Goal: Find specific page/section: Find specific page/section

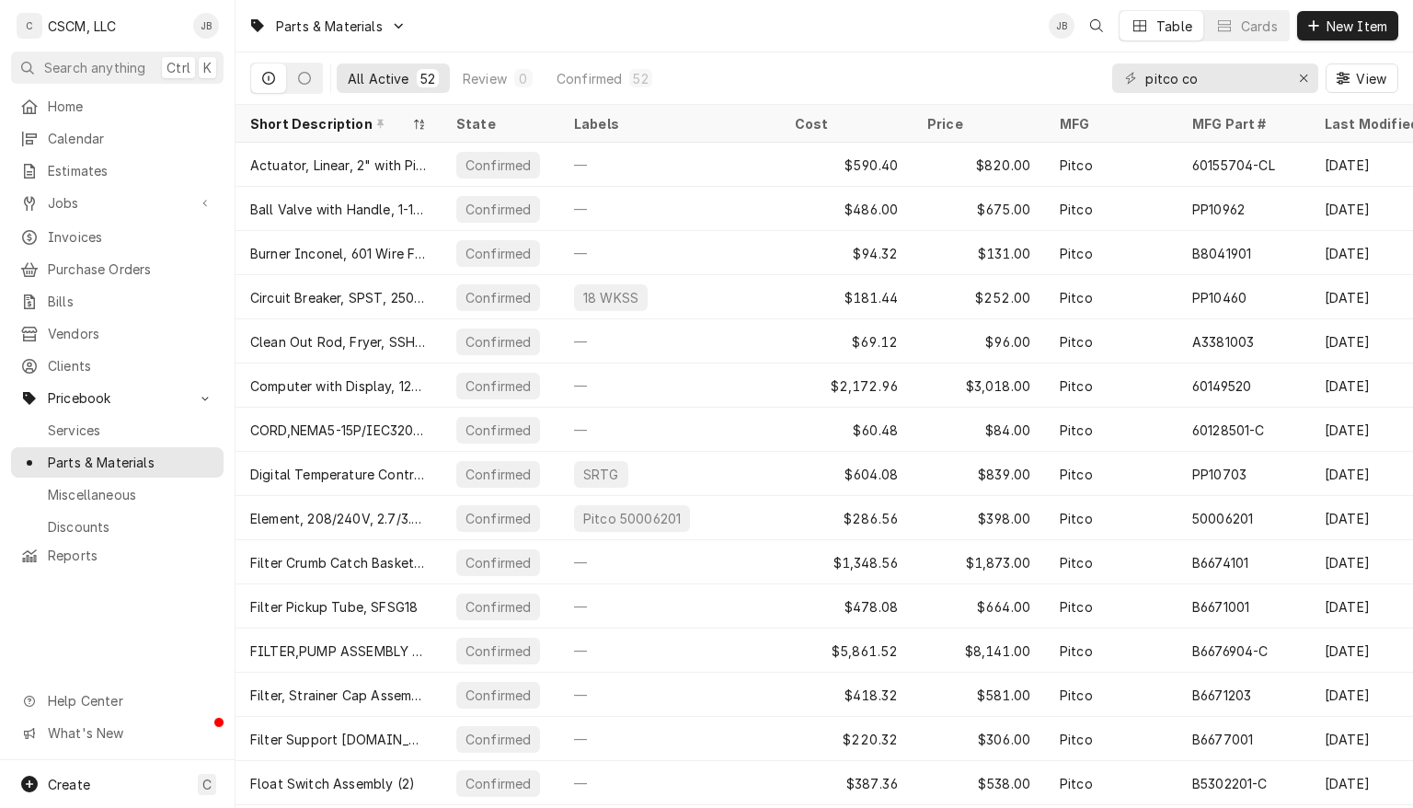
drag, startPoint x: 1204, startPoint y: 74, endPoint x: 1122, endPoint y: 67, distance: 82.1
click at [1122, 67] on div "pitco co" at bounding box center [1215, 77] width 206 height 29
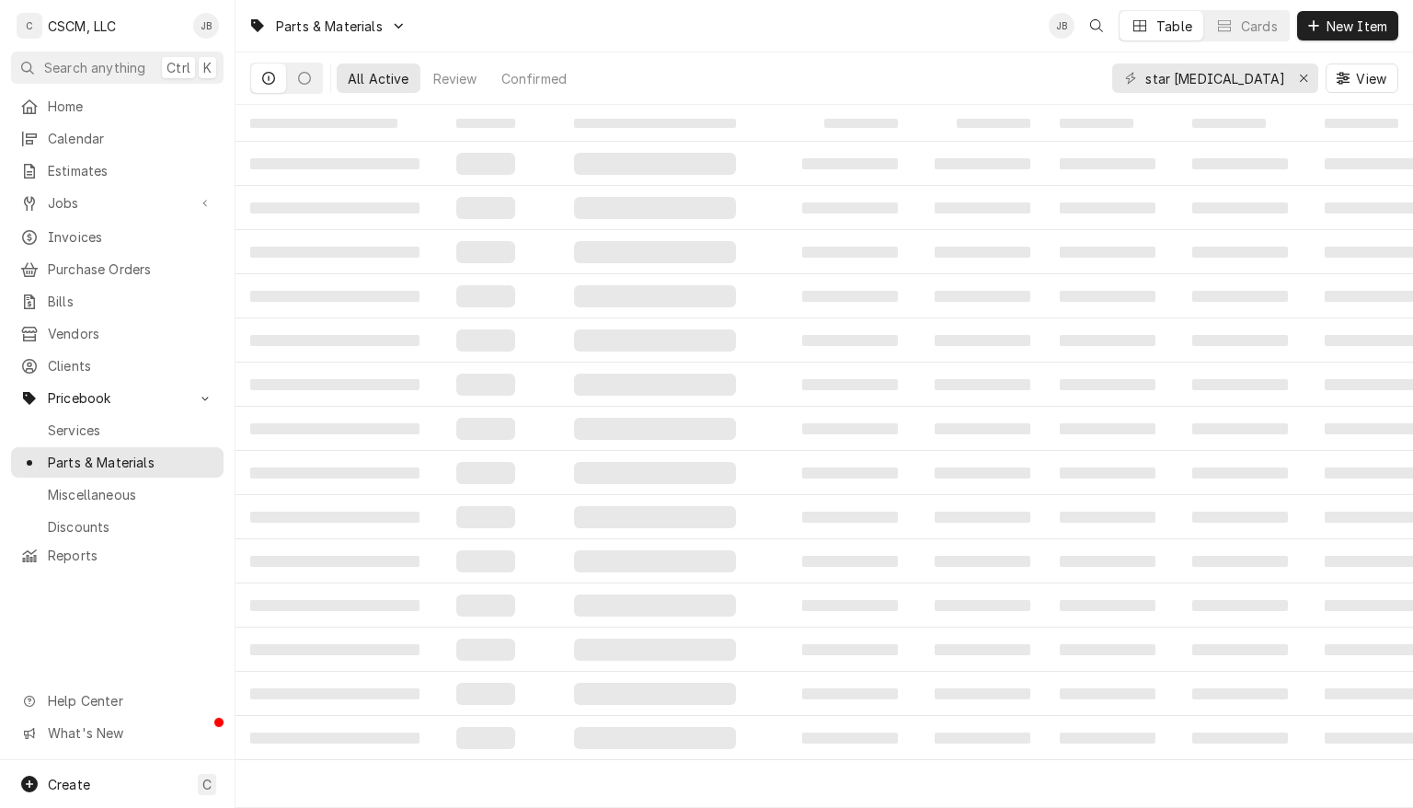
type input "star relay"
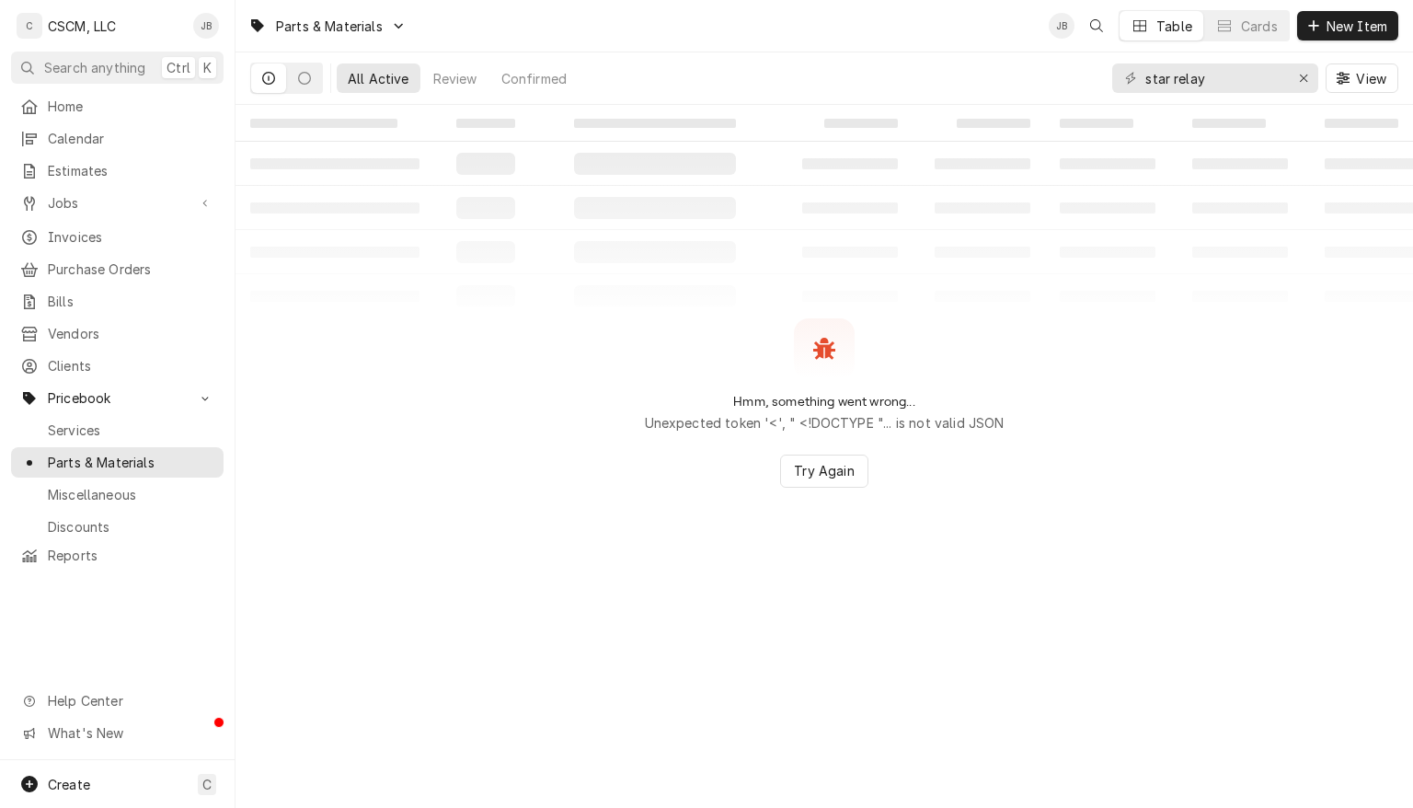
click at [1240, 78] on input "star relay" at bounding box center [1215, 77] width 138 height 29
drag, startPoint x: 1233, startPoint y: 78, endPoint x: 1085, endPoint y: 84, distance: 148.2
click at [1085, 84] on div "All Active Review Confirmed star relay View" at bounding box center [824, 78] width 1148 height 52
drag, startPoint x: 1229, startPoint y: 75, endPoint x: 1141, endPoint y: 72, distance: 88.4
click at [1141, 72] on div "[US_STATE]" at bounding box center [1215, 77] width 206 height 29
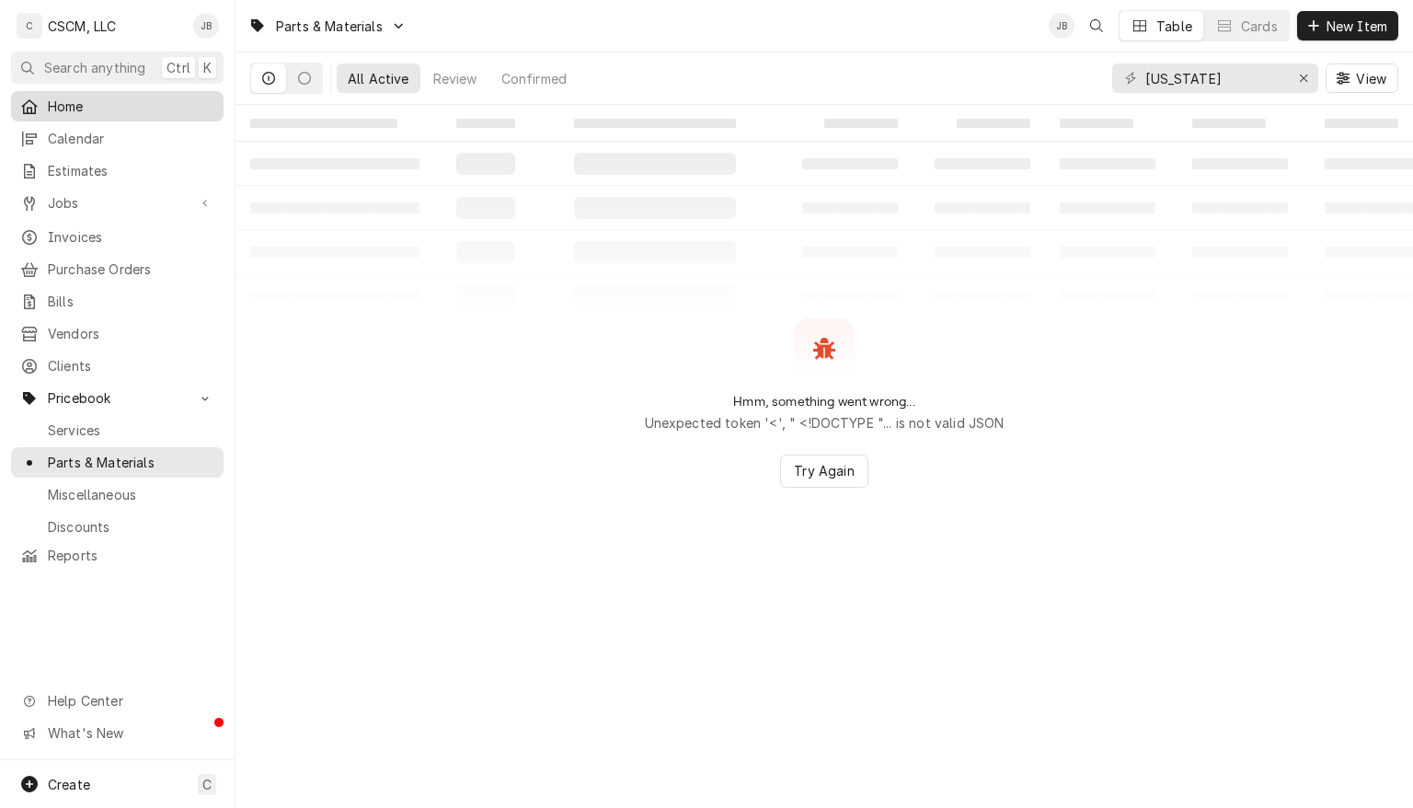
type input "[US_STATE]"
click at [70, 109] on span "Home" at bounding box center [131, 106] width 167 height 19
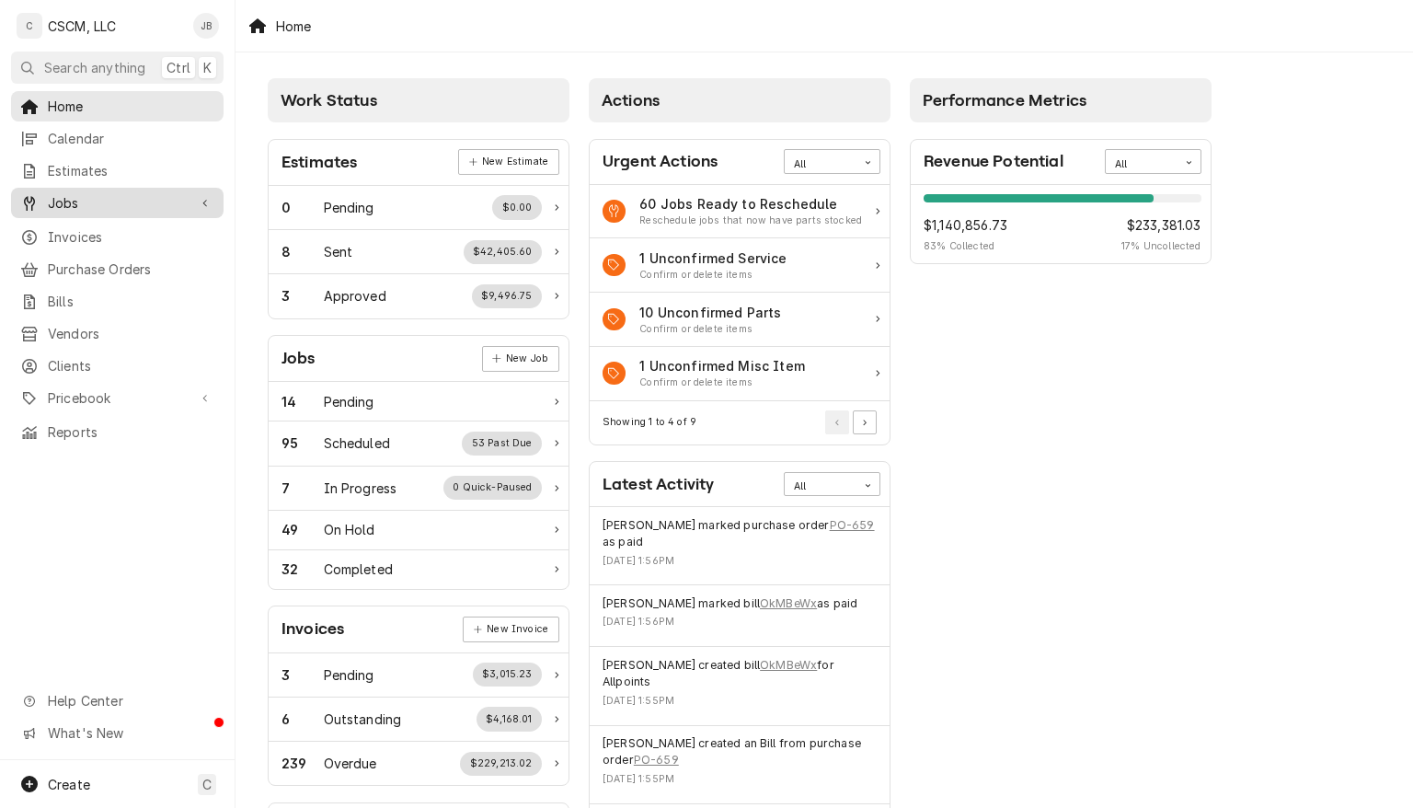
click at [74, 206] on div "Jobs" at bounding box center [117, 202] width 205 height 23
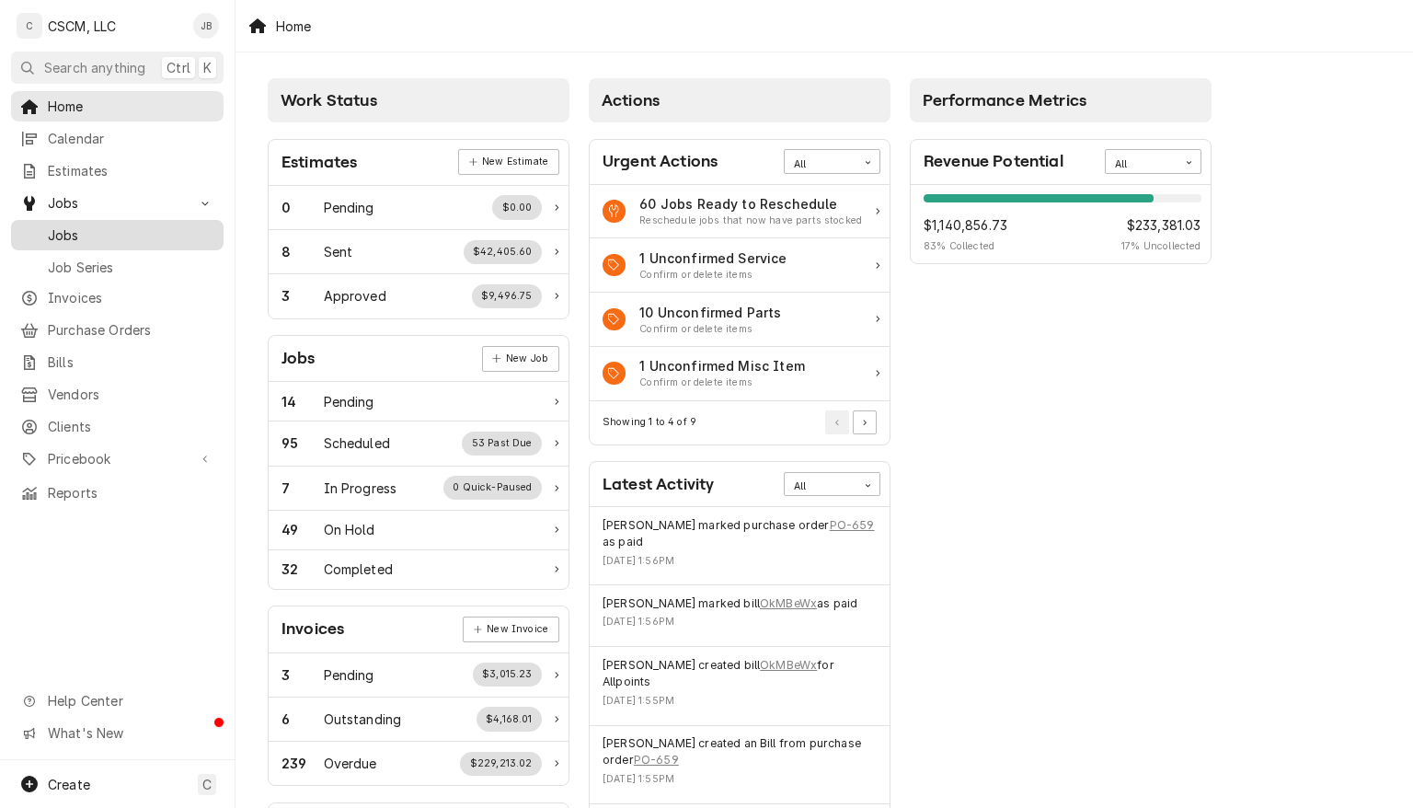
click at [68, 225] on span "Jobs" at bounding box center [131, 234] width 167 height 19
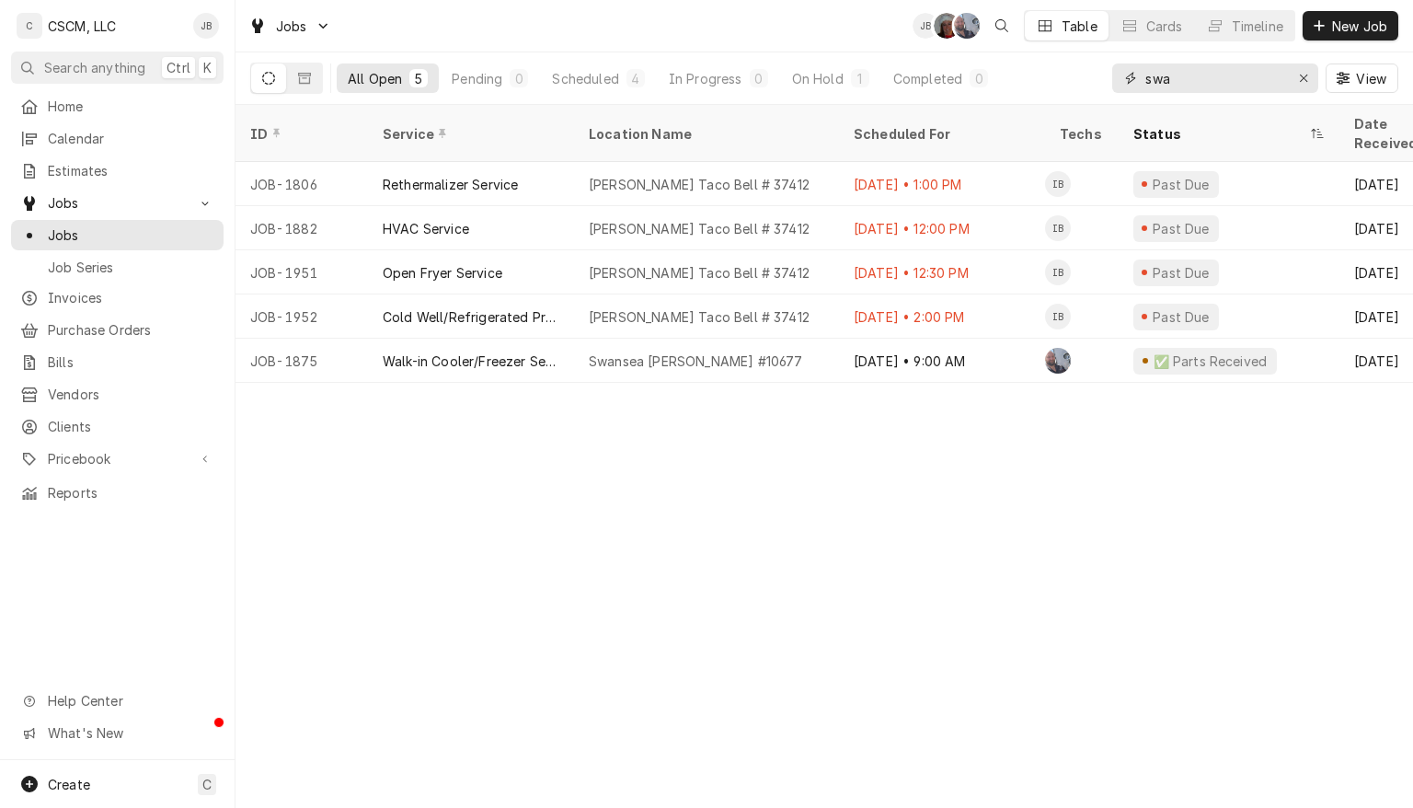
drag, startPoint x: 1194, startPoint y: 76, endPoint x: 1141, endPoint y: 75, distance: 53.4
click at [1141, 75] on div "swa" at bounding box center [1215, 77] width 206 height 29
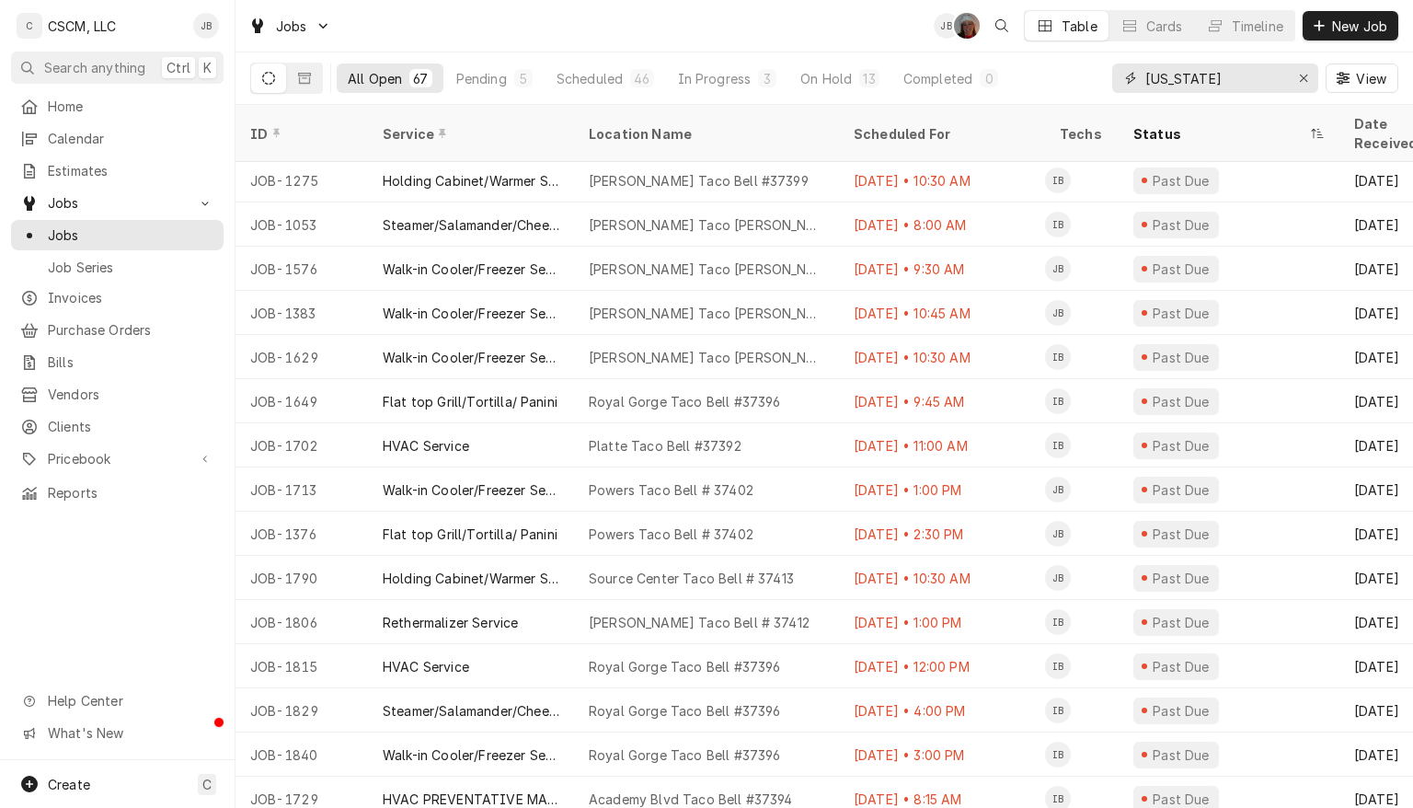
scroll to position [225, 0]
type input "colorado"
click at [904, 124] on div "Scheduled For" at bounding box center [940, 133] width 173 height 19
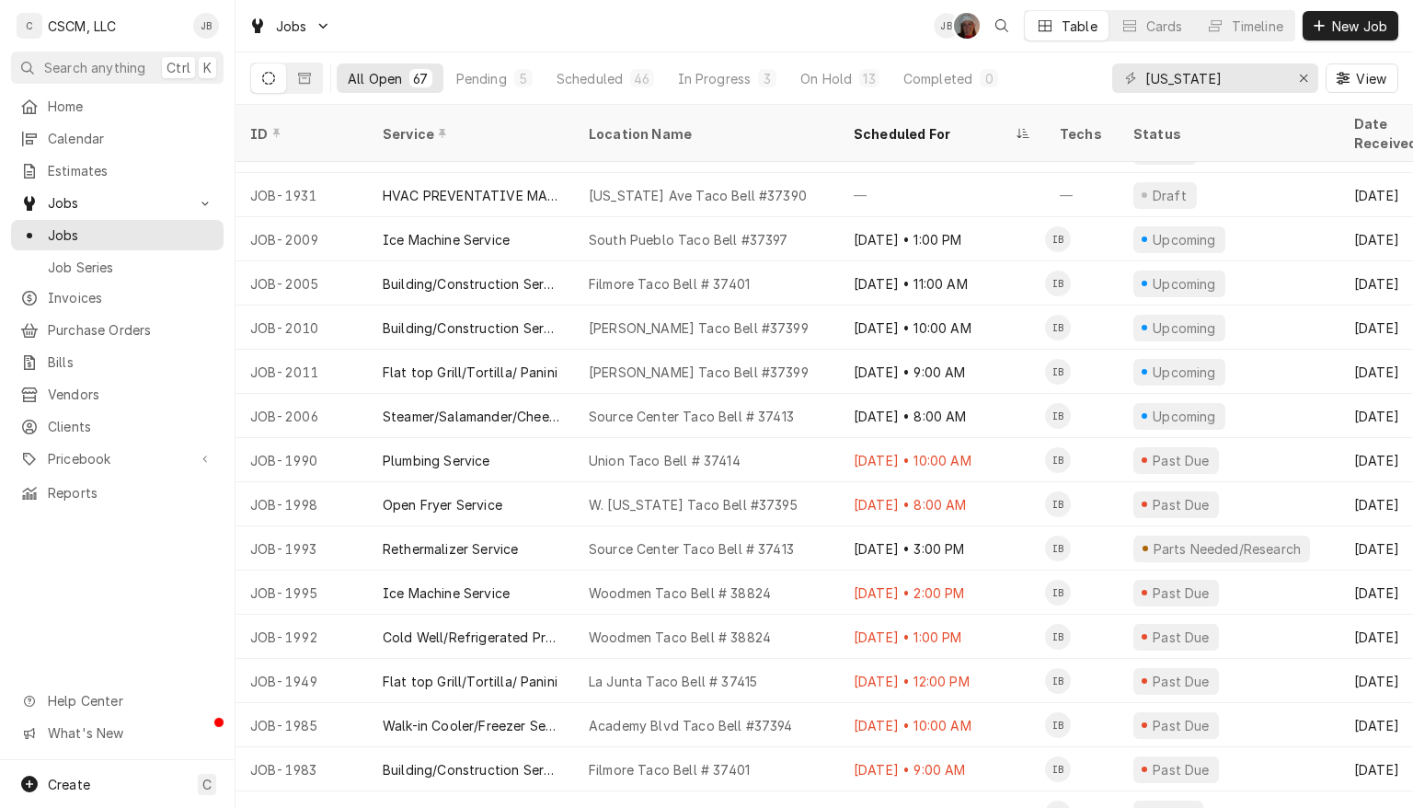
scroll to position [168, 0]
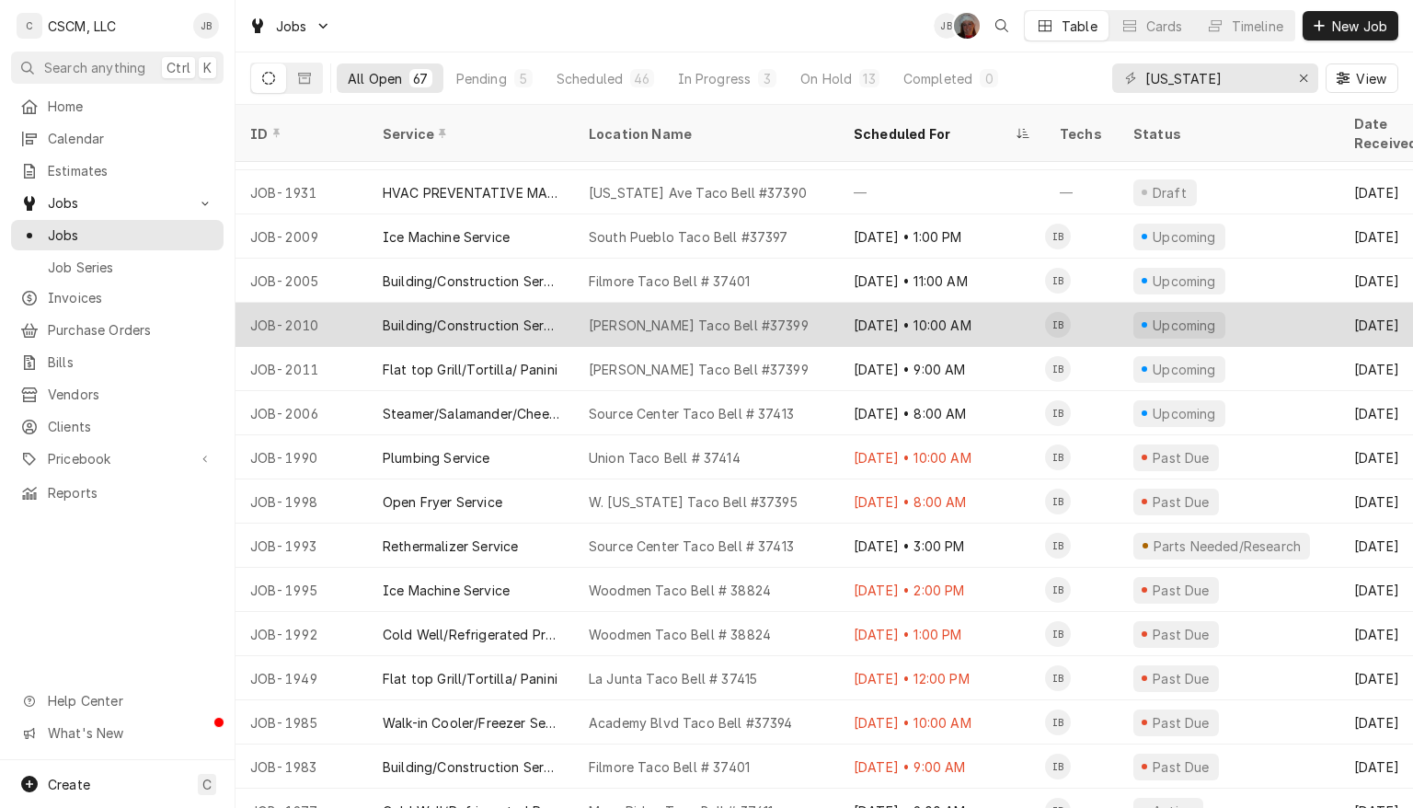
click at [674, 316] on div "[PERSON_NAME] Taco Bell #37399" at bounding box center [699, 325] width 220 height 19
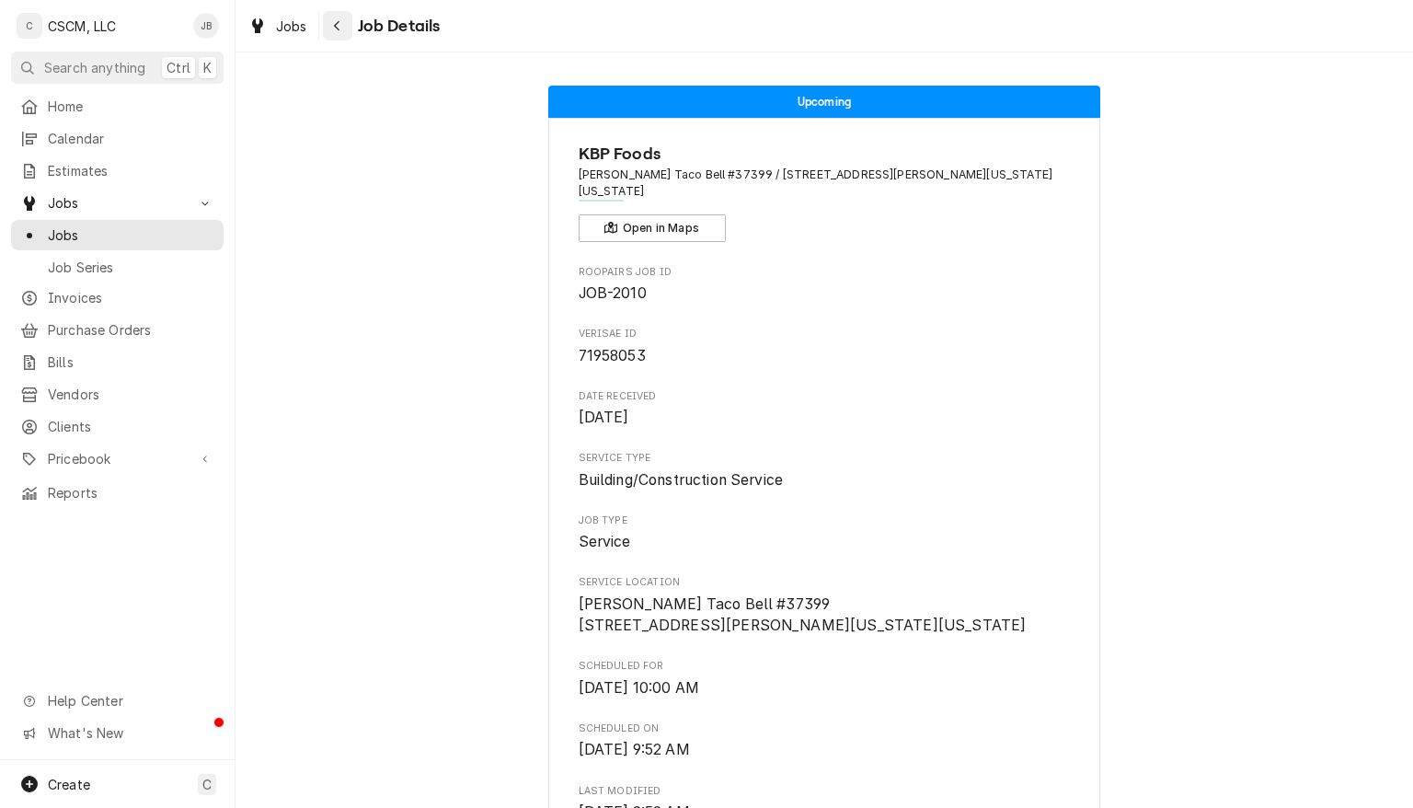
click at [337, 26] on icon "Navigate back" at bounding box center [337, 25] width 8 height 13
